Goal: Task Accomplishment & Management: Complete application form

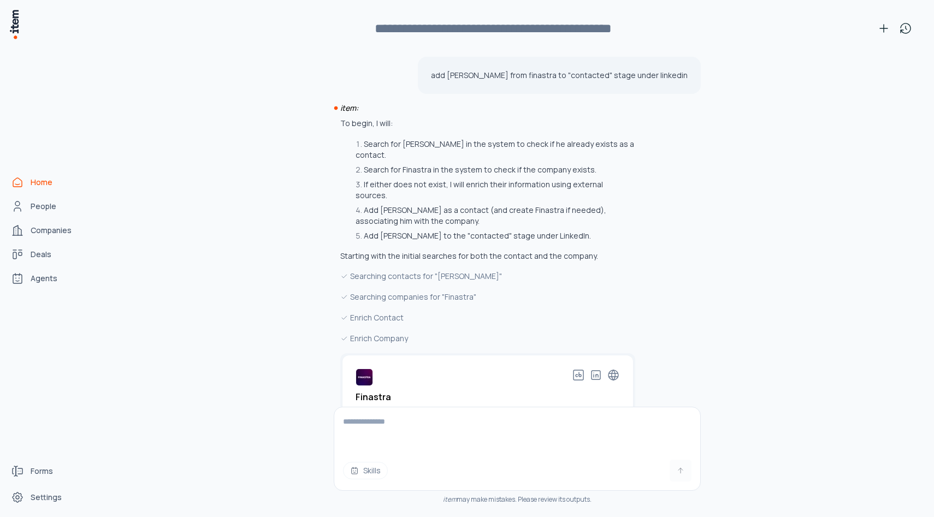
scroll to position [74, 0]
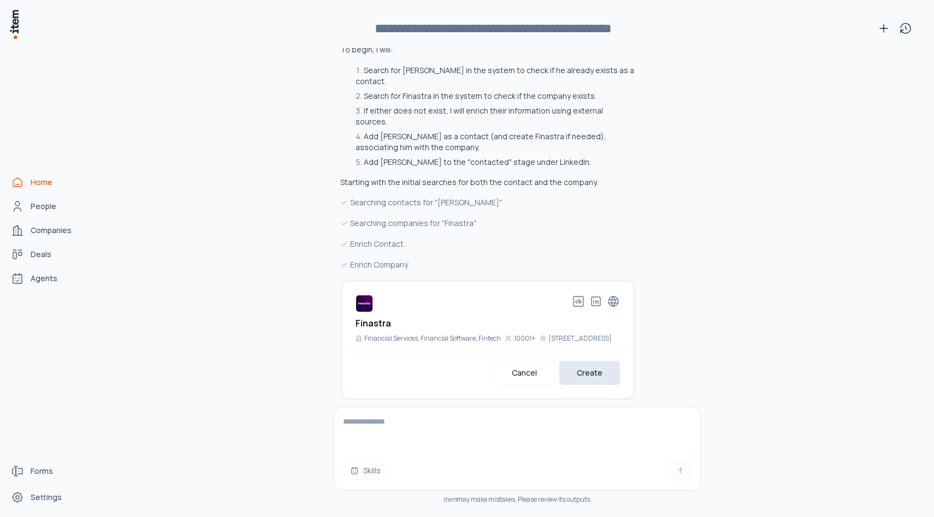
click at [587, 362] on button "Create" at bounding box center [590, 373] width 61 height 24
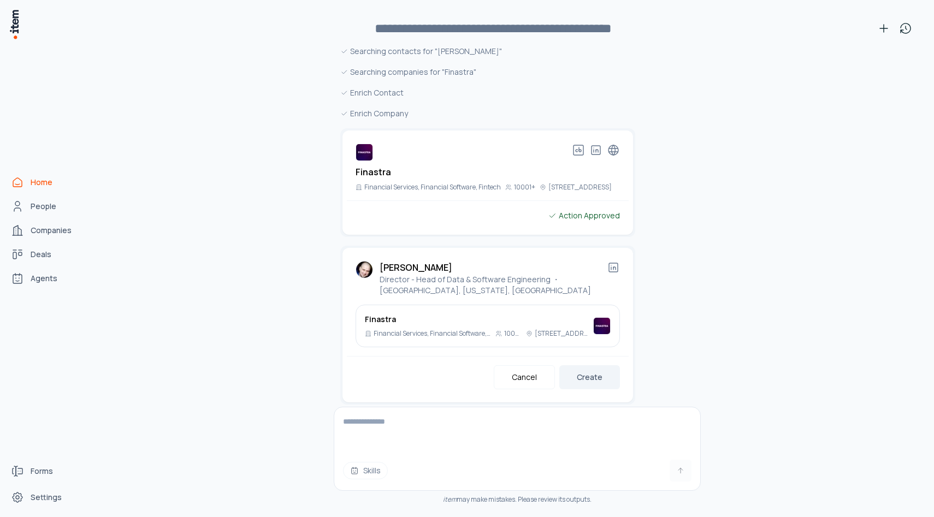
scroll to position [230, 0]
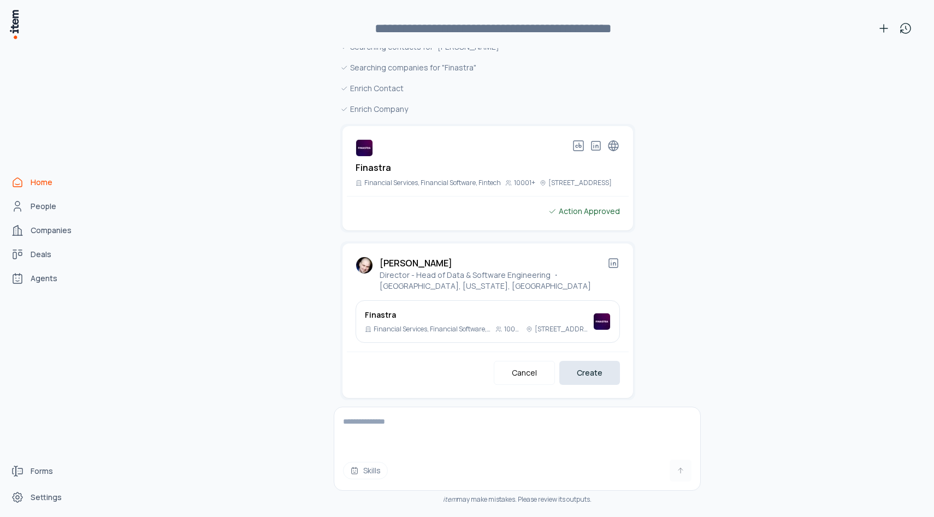
click at [579, 373] on button "Create" at bounding box center [590, 373] width 61 height 24
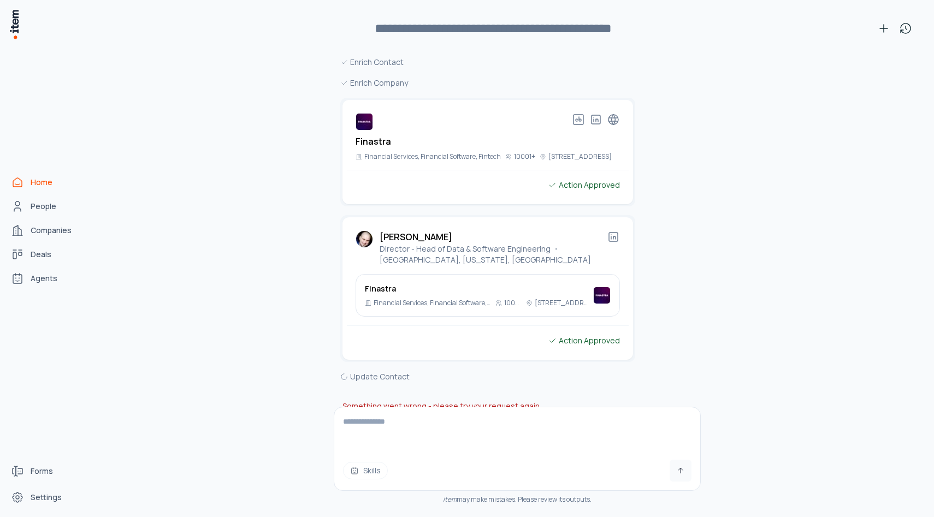
scroll to position [268, 0]
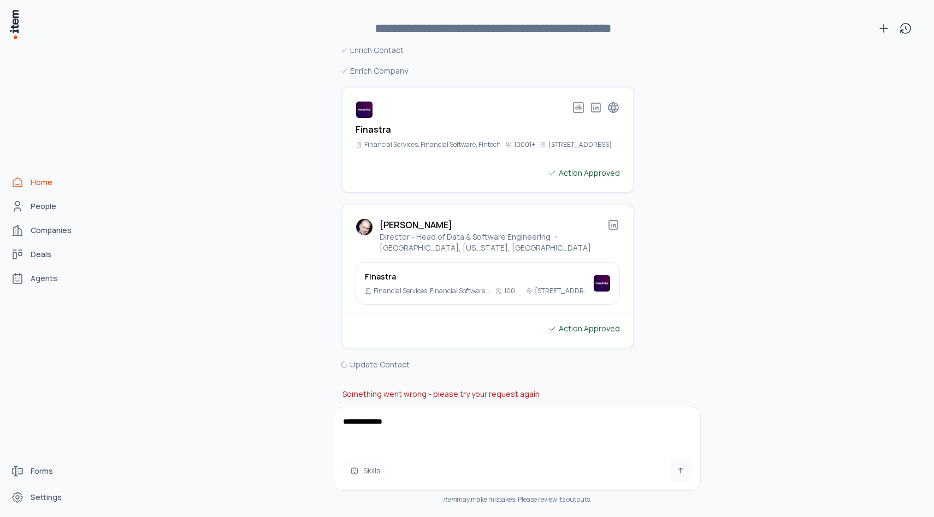
type textarea "**********"
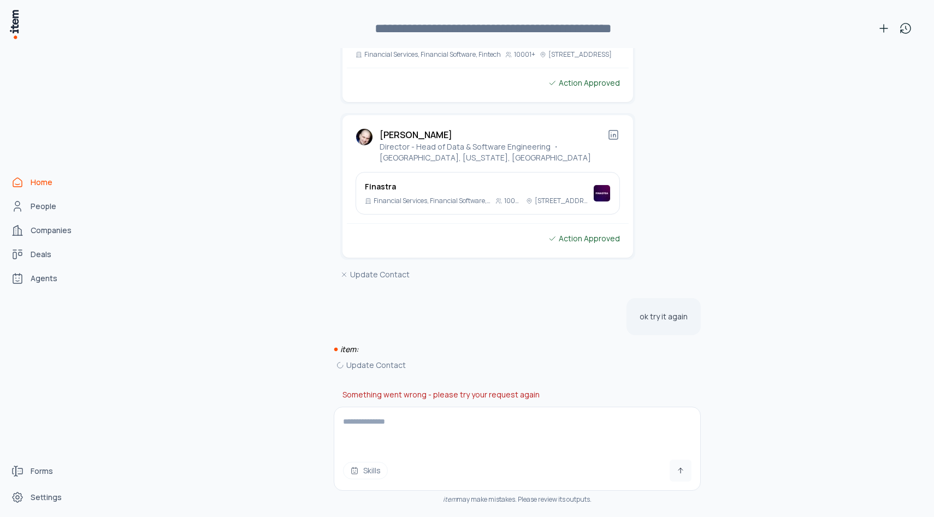
scroll to position [358, 0]
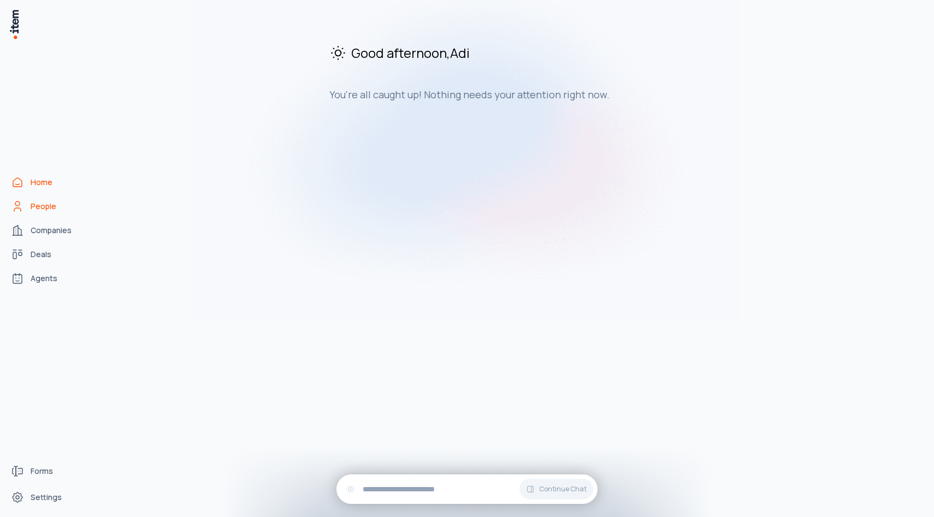
click at [59, 204] on link "People" at bounding box center [48, 207] width 83 height 22
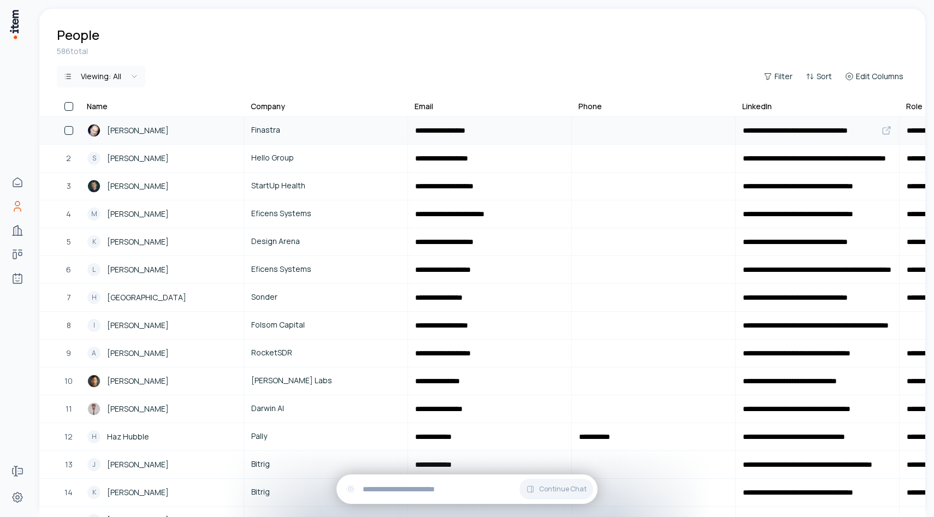
click at [156, 130] on span "[PERSON_NAME]" at bounding box center [138, 131] width 62 height 12
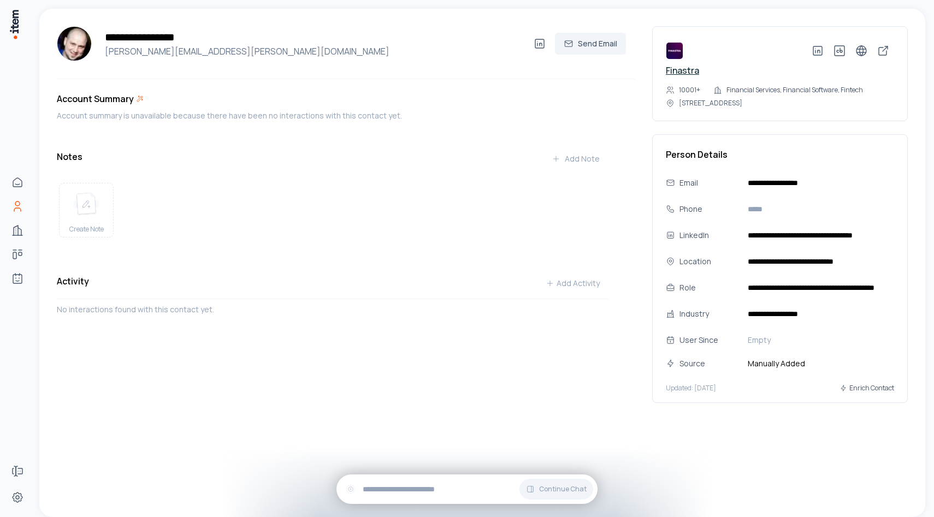
click at [680, 70] on link "Finastra" at bounding box center [682, 70] width 33 height 12
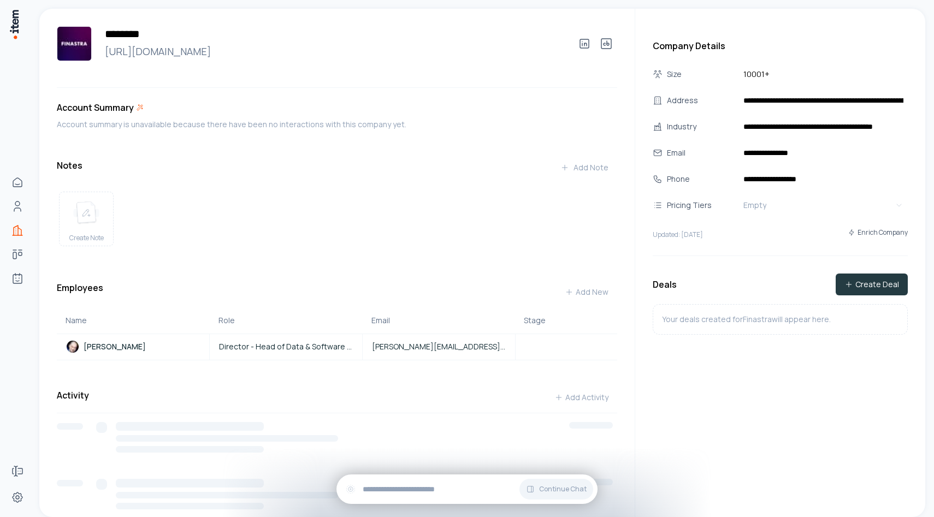
click at [865, 278] on button "Create Deal" at bounding box center [872, 285] width 72 height 22
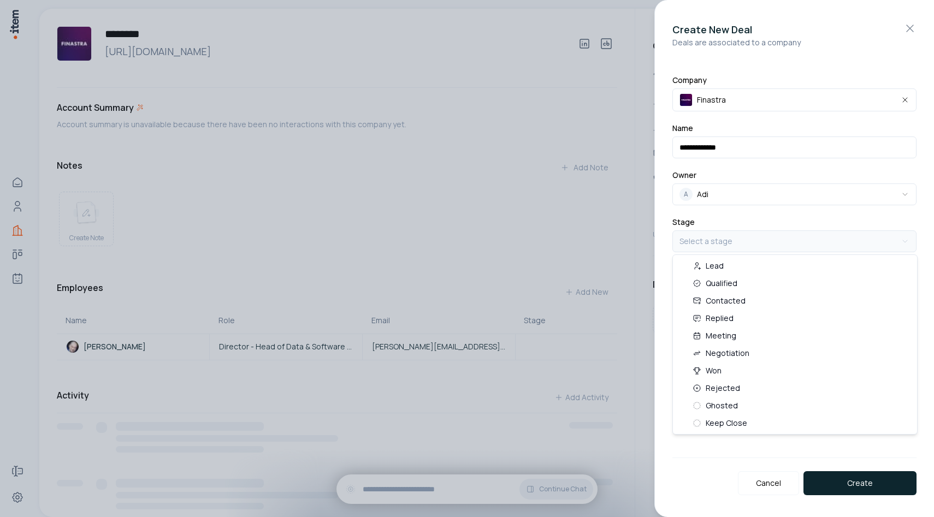
click at [728, 240] on body "**********" at bounding box center [467, 258] width 934 height 517
select select "***"
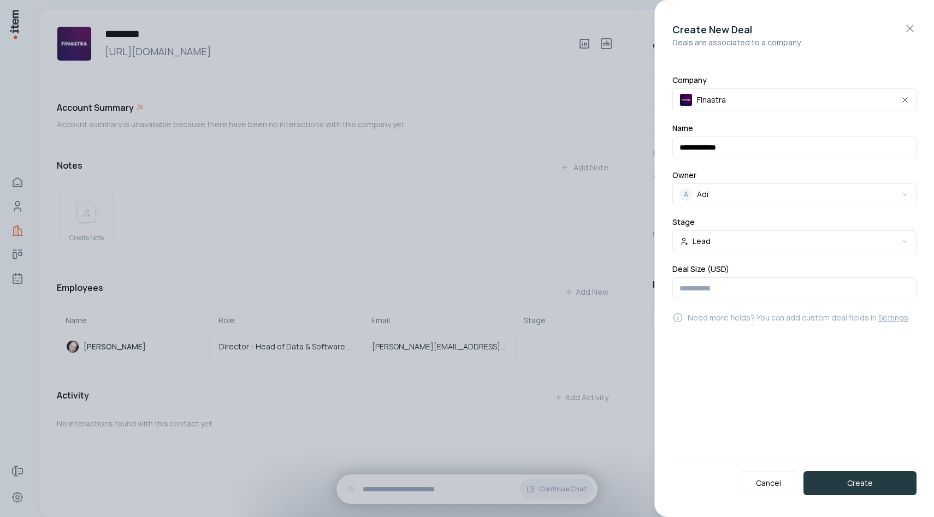
click at [853, 472] on button "Create" at bounding box center [860, 484] width 113 height 24
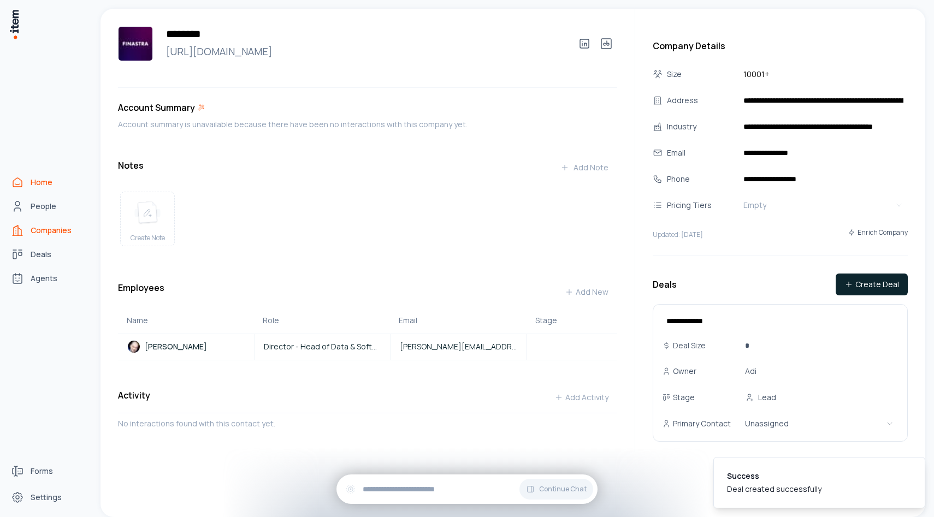
click at [31, 186] on span "Home" at bounding box center [42, 182] width 22 height 11
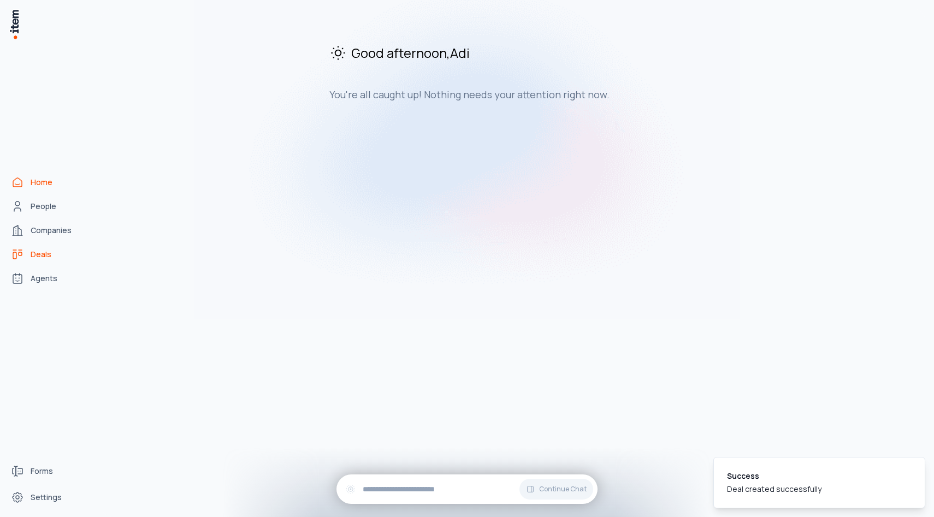
click at [47, 263] on link "Deals" at bounding box center [48, 255] width 83 height 22
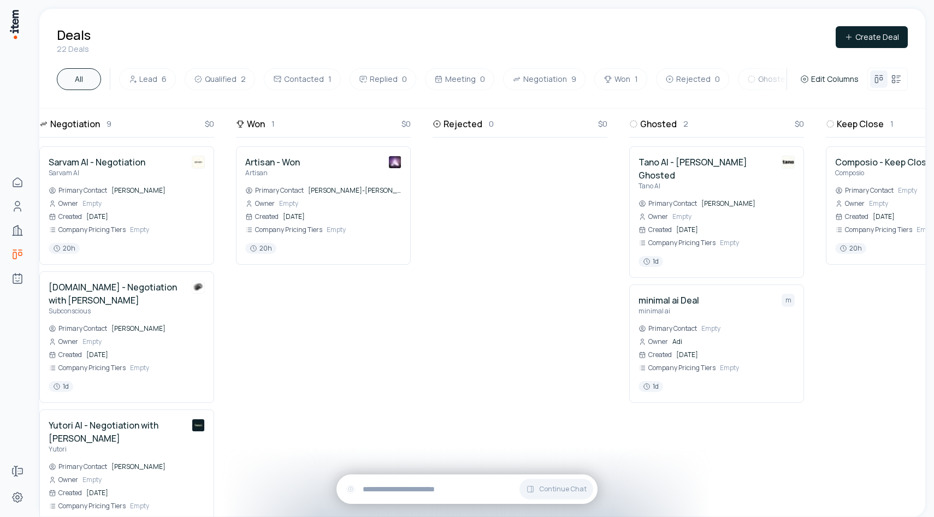
scroll to position [0, 1103]
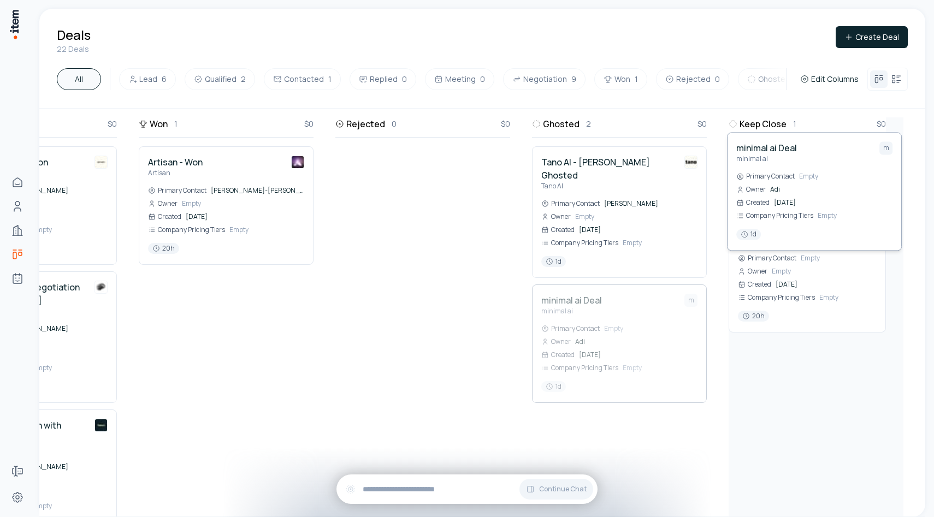
drag, startPoint x: 628, startPoint y: 348, endPoint x: 824, endPoint y: 201, distance: 244.4
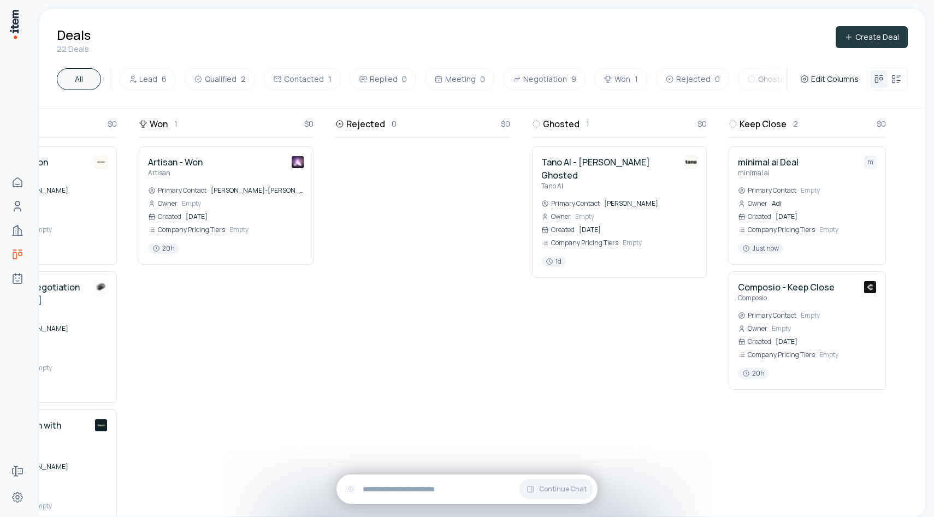
click at [872, 32] on button "Create Deal" at bounding box center [872, 37] width 72 height 22
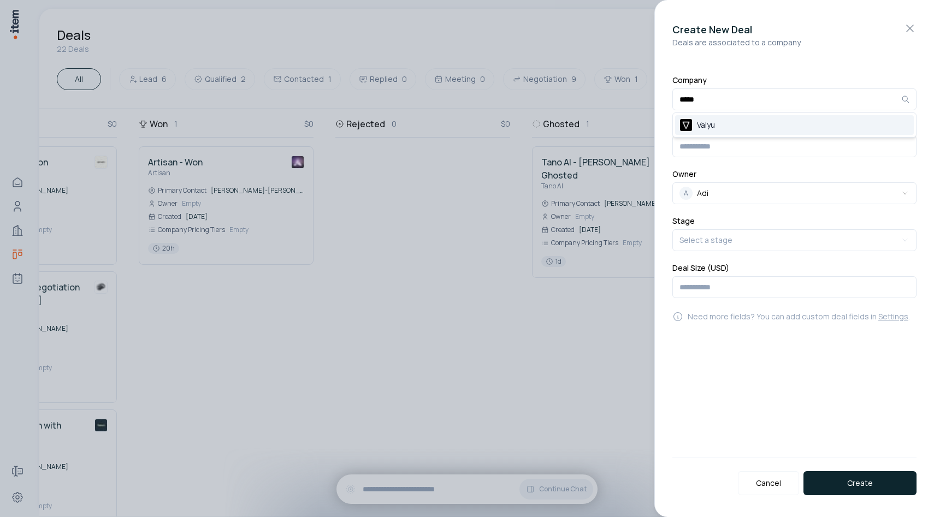
type input "*****"
click at [729, 122] on div "Valyu" at bounding box center [794, 125] width 239 height 20
drag, startPoint x: 733, startPoint y: 148, endPoint x: 699, endPoint y: 148, distance: 34.4
click at [699, 148] on input at bounding box center [795, 148] width 244 height 22
type input "*****"
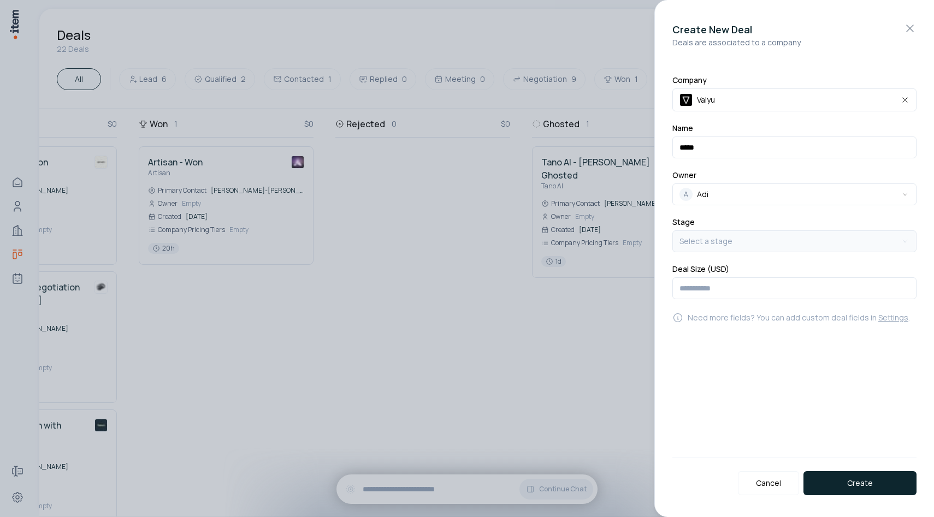
click at [752, 246] on body "Home People Companies Deals Agents Forms Settings Deals 22 Deals Create Deal Al…" at bounding box center [467, 258] width 934 height 517
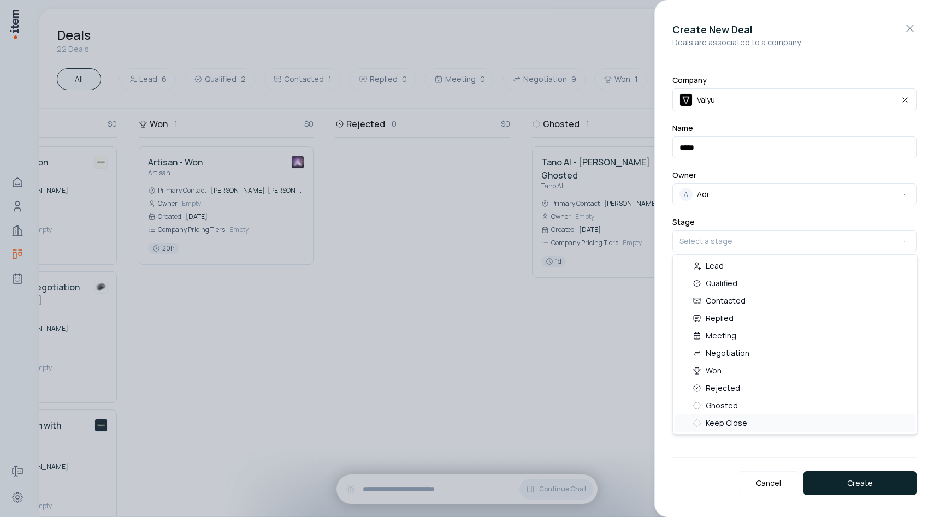
select select "***"
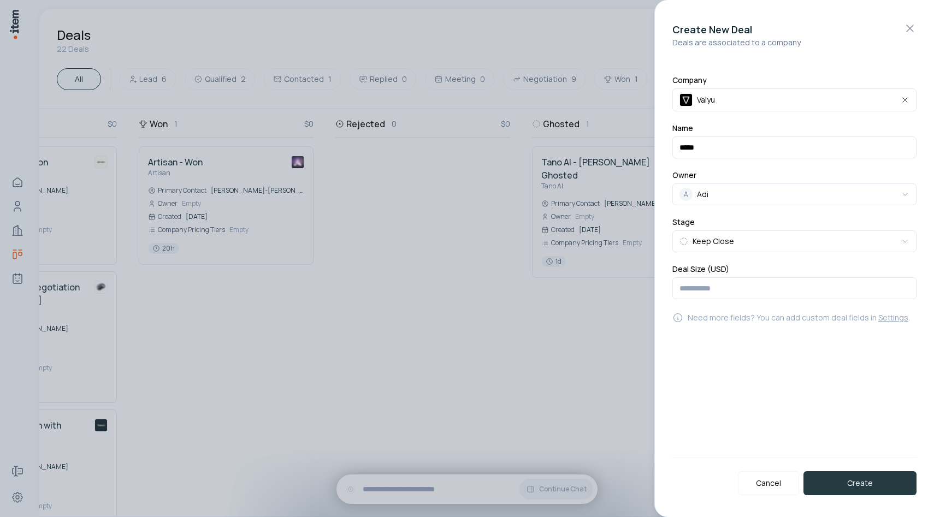
click at [858, 481] on button "Create" at bounding box center [860, 484] width 113 height 24
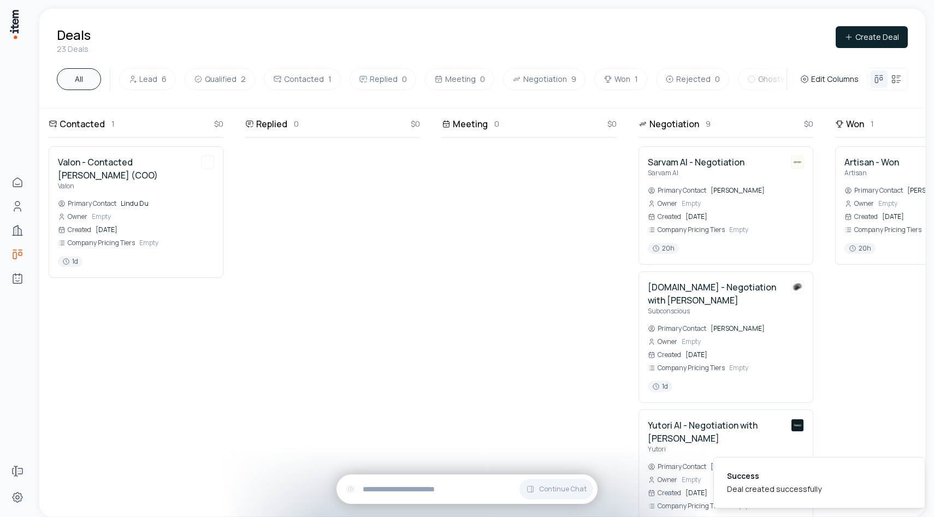
scroll to position [0, 0]
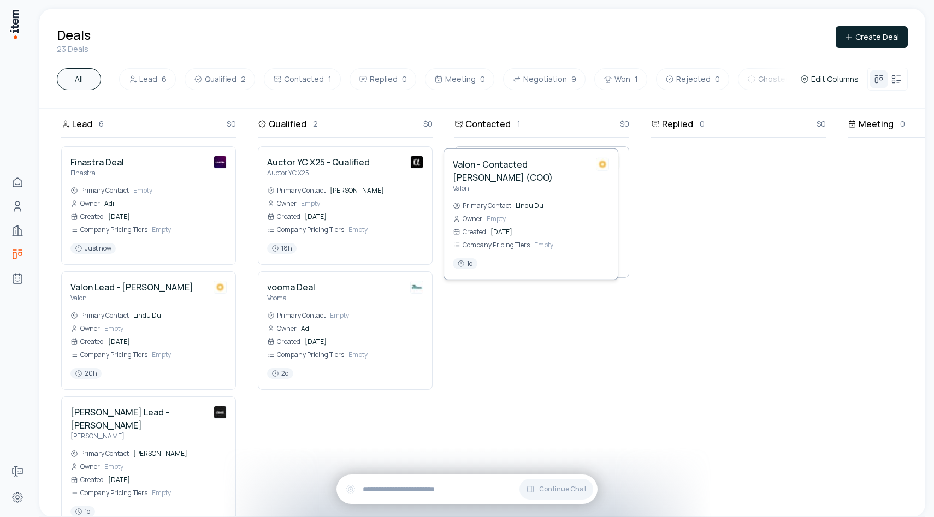
drag, startPoint x: 533, startPoint y: 201, endPoint x: 521, endPoint y: 203, distance: 12.3
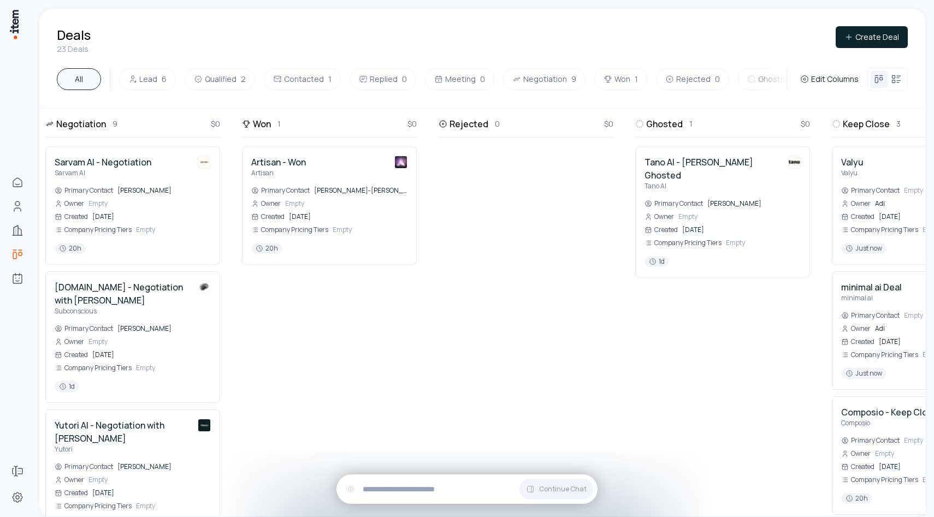
scroll to position [0, 998]
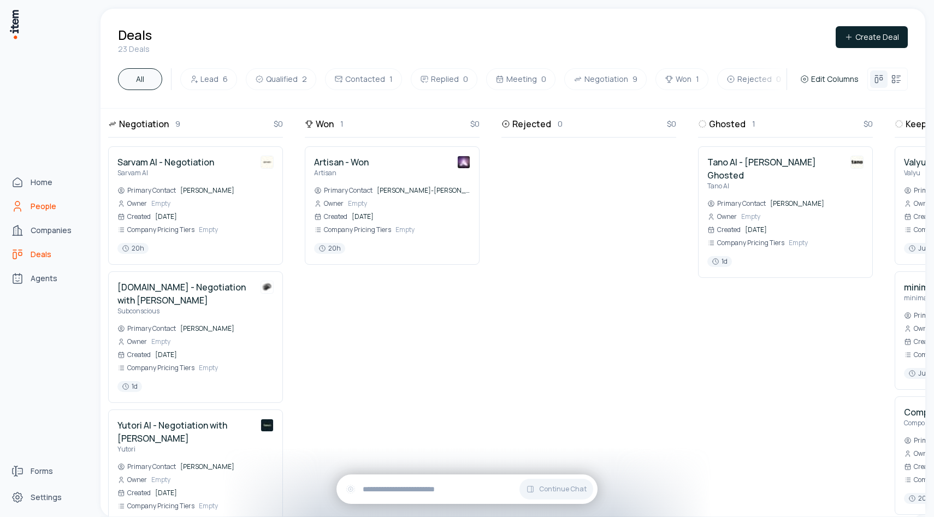
click at [27, 202] on link "People" at bounding box center [48, 207] width 83 height 22
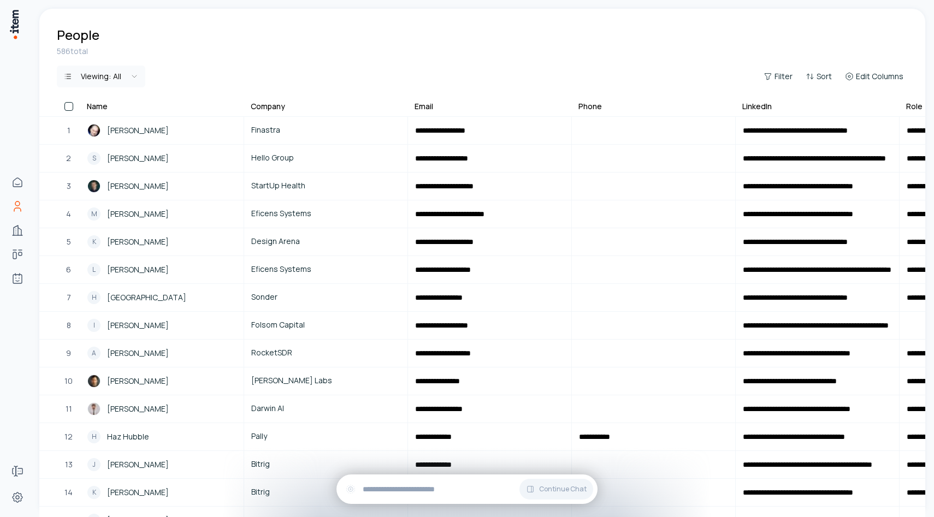
click at [552, 51] on div "586 total" at bounding box center [482, 51] width 851 height 11
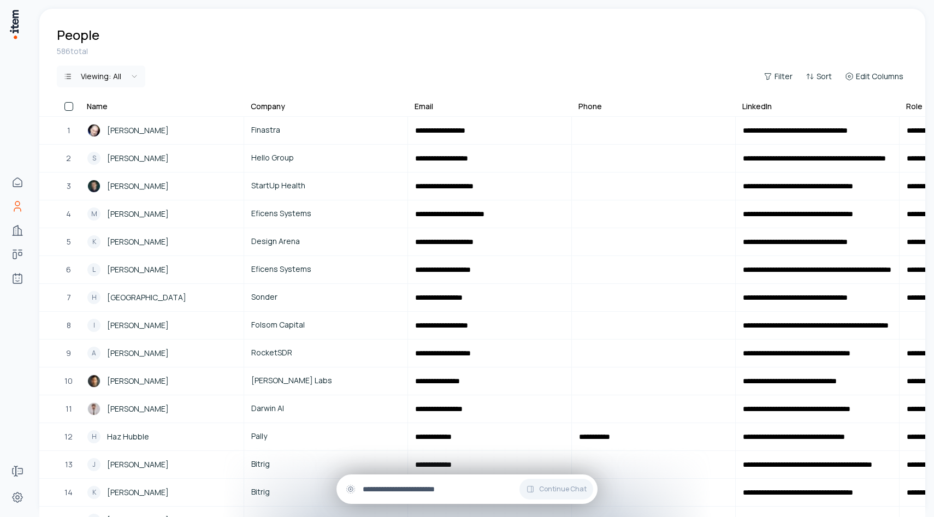
click at [423, 485] on input "text" at bounding box center [476, 490] width 226 height 12
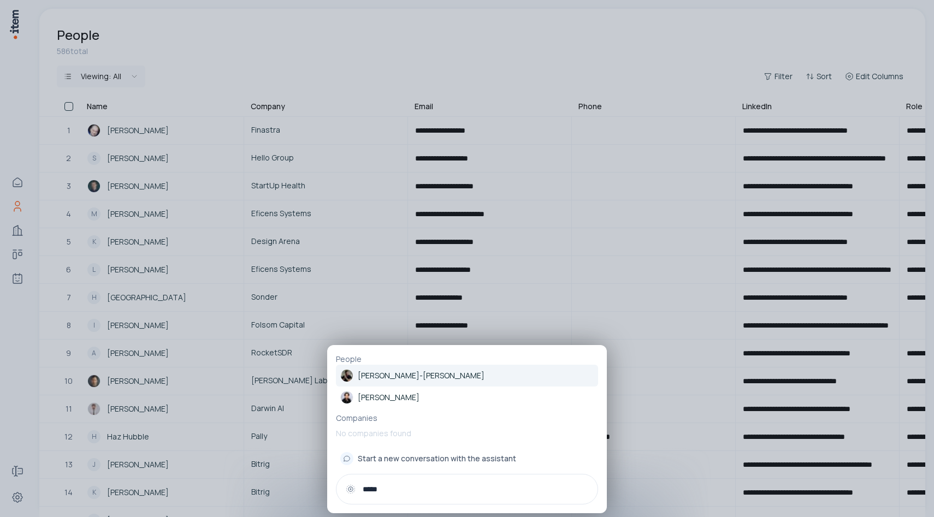
type input "*****"
click at [411, 376] on p "Jaspar Carmichael-Jack" at bounding box center [421, 375] width 127 height 11
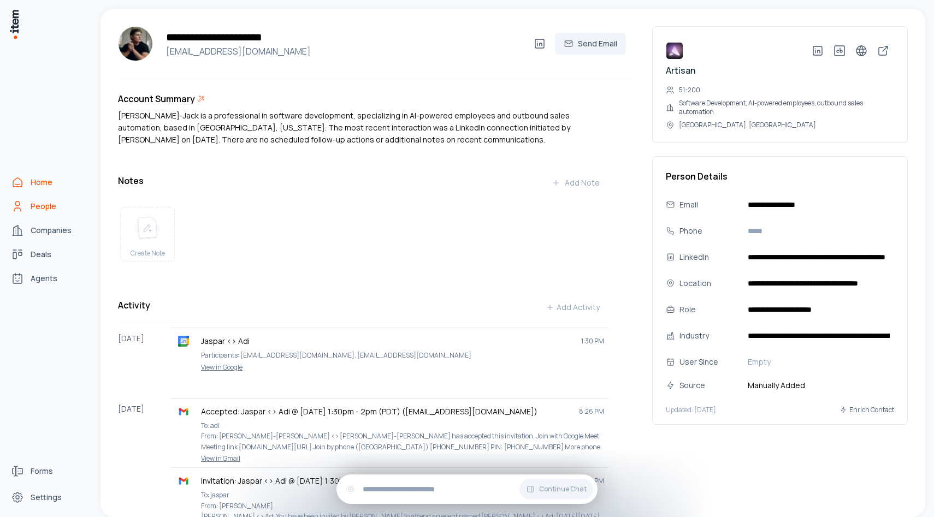
click at [56, 182] on link "Home" at bounding box center [48, 183] width 83 height 22
